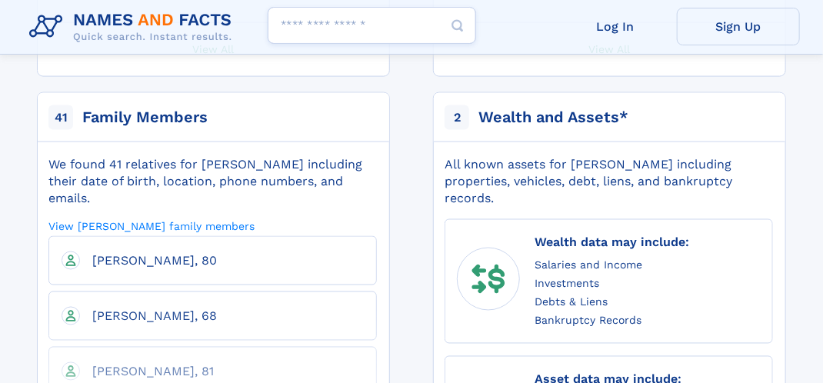
scroll to position [830, 0]
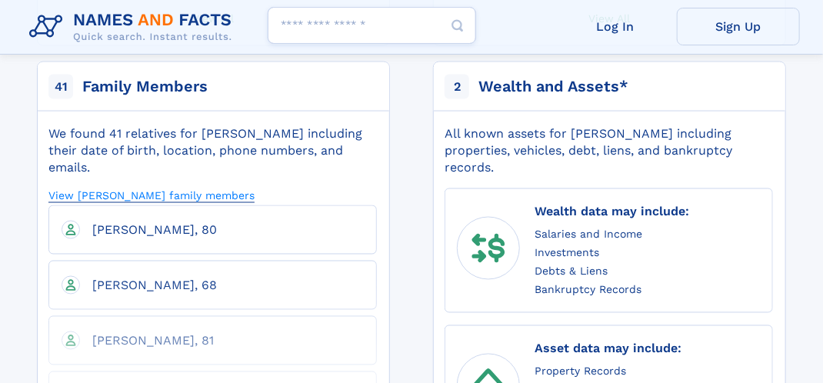
click at [245, 188] on link "View Joann Ganduglia's family members" at bounding box center [151, 195] width 206 height 15
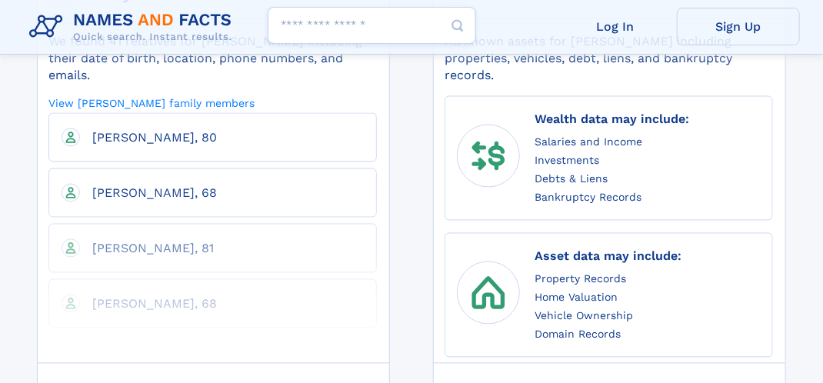
scroll to position [953, 0]
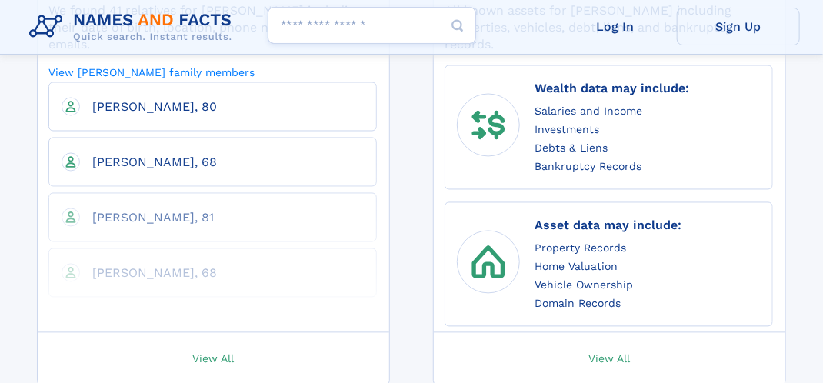
click at [230, 351] on span "View All" at bounding box center [213, 358] width 42 height 14
click at [226, 351] on span "View All" at bounding box center [213, 358] width 42 height 14
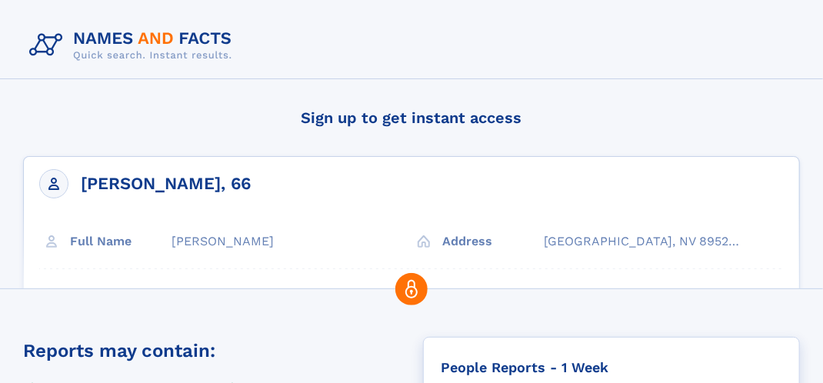
drag, startPoint x: 0, startPoint y: 0, endPoint x: 381, endPoint y: 255, distance: 458.5
click at [381, 255] on div at bounding box center [411, 239] width 777 height 304
click at [486, 294] on div at bounding box center [411, 305] width 823 height 32
drag, startPoint x: 257, startPoint y: 298, endPoint x: 231, endPoint y: 211, distance: 90.7
